Goal: Find specific page/section: Find specific page/section

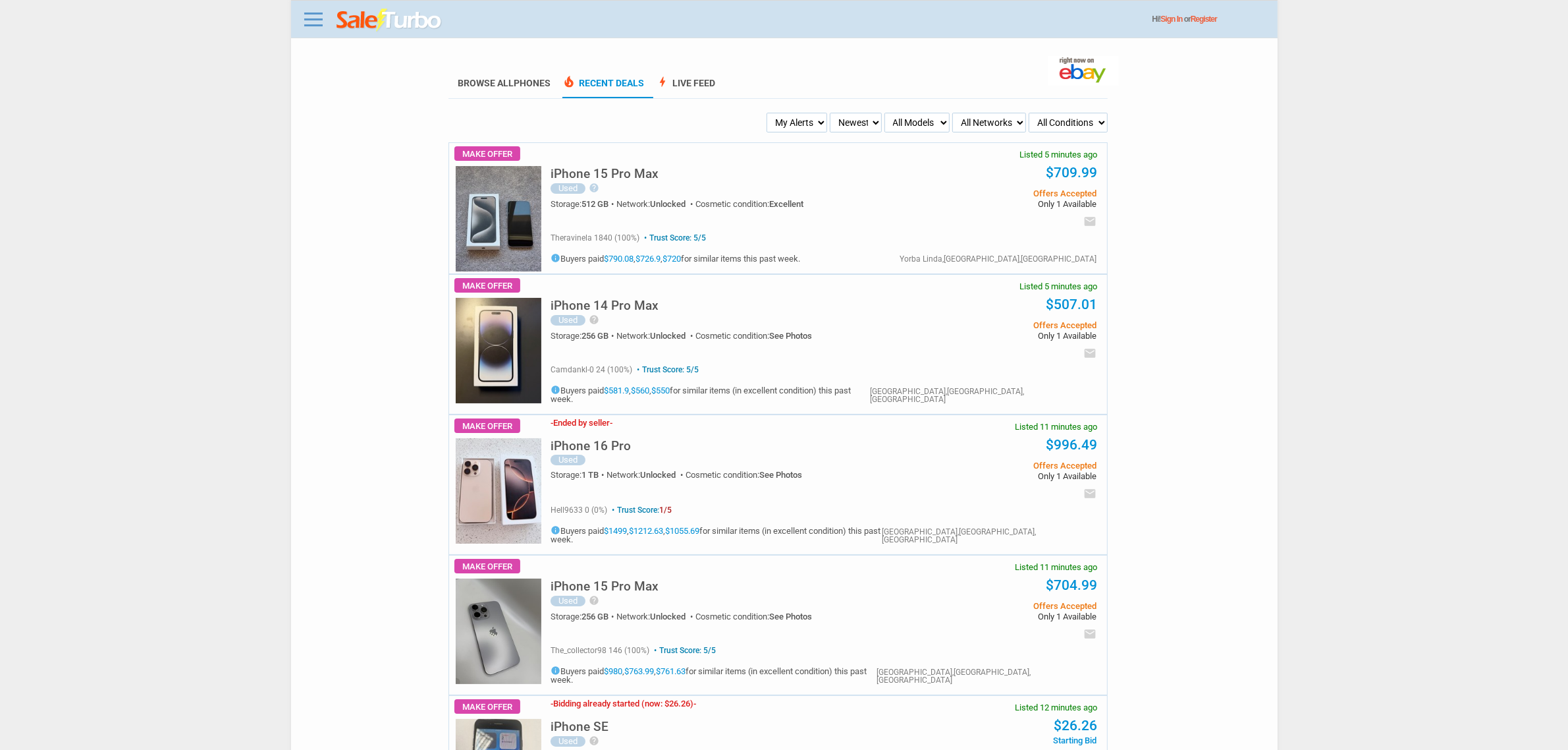
click at [883, 130] on ul "My Alerts All Deals BIN Only w/ Offers Only Newest Oldest Sold Fastest Savvy Bu…" at bounding box center [778, 122] width 660 height 20
click at [752, 96] on ul "Browse All Phones local_fire_department Recent Deals bolt Live Feed" at bounding box center [778, 84] width 659 height 29
click at [778, 117] on select "My Alerts All Deals BIN Only w/ Offers Only" at bounding box center [797, 122] width 60 height 20
select select "flash_bin"
click at [768, 113] on select "My Alerts All Deals BIN Only w/ Offers Only" at bounding box center [797, 122] width 60 height 20
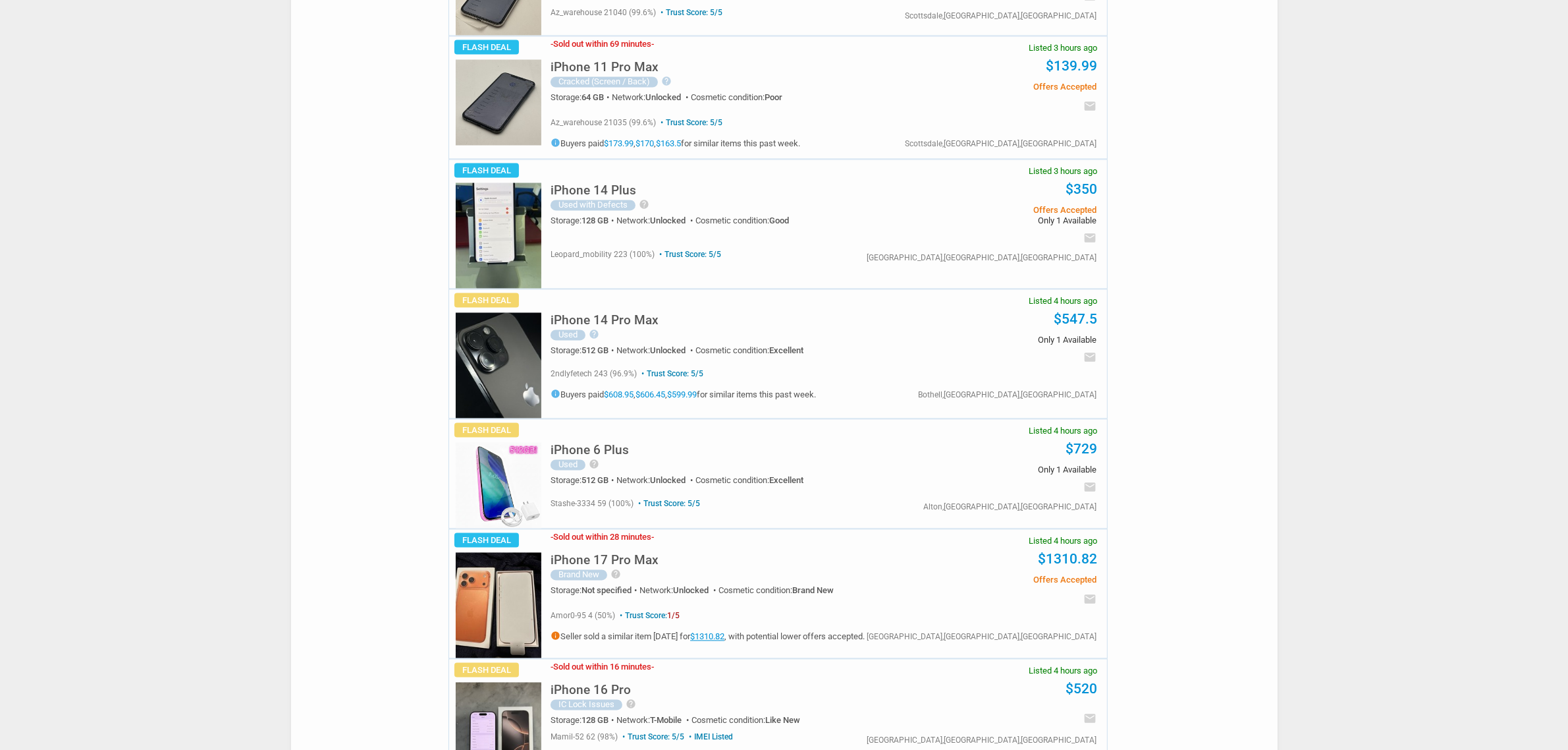
scroll to position [3213, 0]
